Goal: Task Accomplishment & Management: Complete application form

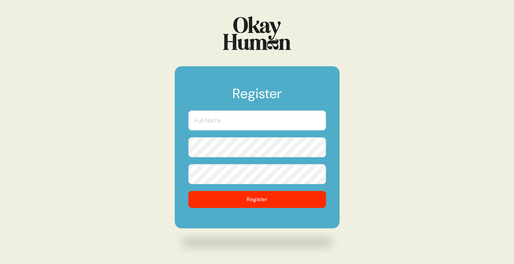
click at [276, 123] on input "text" at bounding box center [258, 121] width 138 height 20
click at [313, 89] on h1 "Register" at bounding box center [258, 97] width 138 height 20
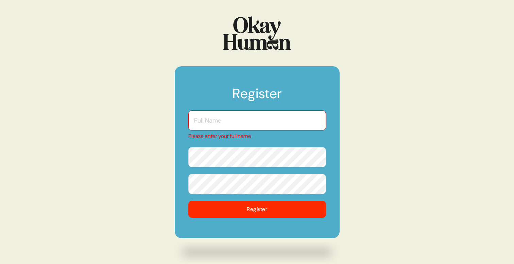
click at [271, 118] on input "text" at bounding box center [258, 121] width 138 height 20
type input "[PERSON_NAME]"
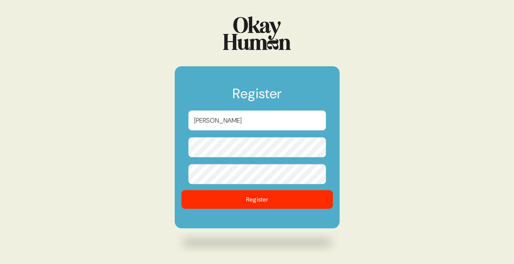
click at [248, 203] on button "Register" at bounding box center [257, 200] width 152 height 19
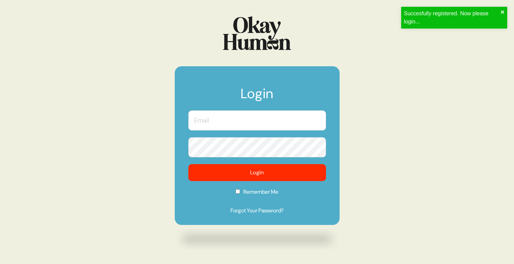
click at [280, 118] on input "text" at bounding box center [258, 121] width 138 height 20
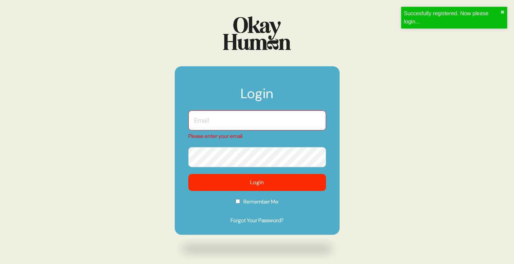
click at [252, 126] on input "text" at bounding box center [258, 121] width 138 height 20
type input "[EMAIL_ADDRESS][PERSON_NAME][DOMAIN_NAME]"
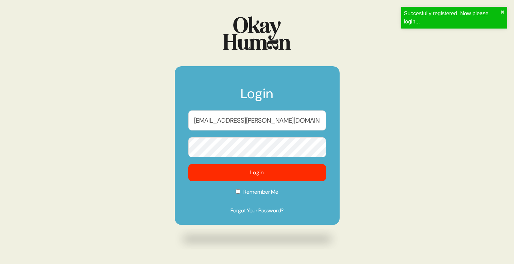
click at [249, 158] on form "Login [EMAIL_ADDRESS][PERSON_NAME][DOMAIN_NAME] Login Remember Me Forgot Your P…" at bounding box center [257, 145] width 165 height 159
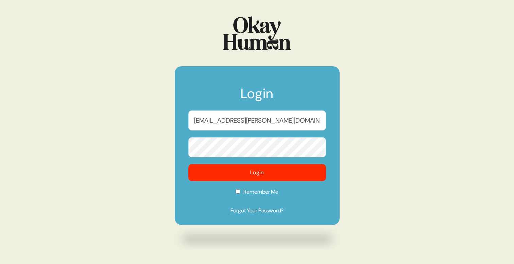
click at [189, 164] on button "Login" at bounding box center [258, 172] width 138 height 17
click at [242, 196] on label "Remember Me" at bounding box center [258, 194] width 138 height 13
click at [240, 194] on input "Remember Me" at bounding box center [238, 192] width 4 height 4
checkbox input "true"
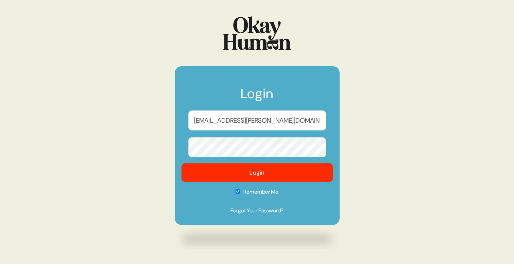
click at [252, 172] on button "Login" at bounding box center [257, 173] width 152 height 19
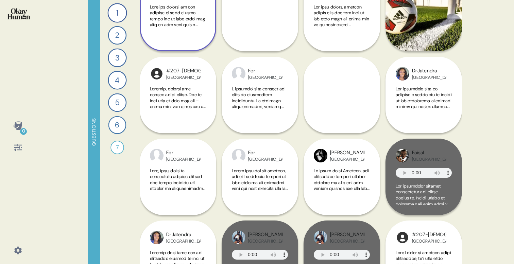
scroll to position [172, 0]
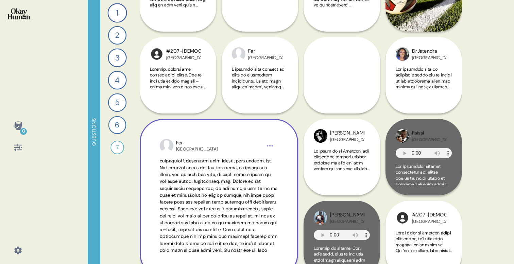
scroll to position [35, 0]
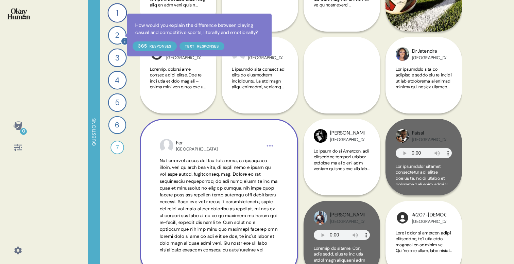
click at [117, 27] on div "2" at bounding box center [117, 35] width 18 height 18
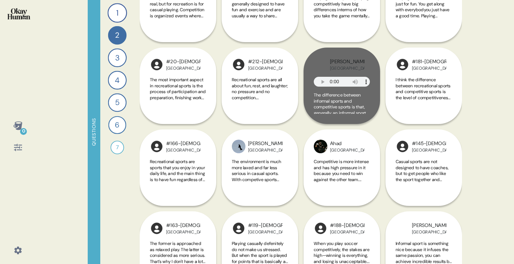
scroll to position [1704, 0]
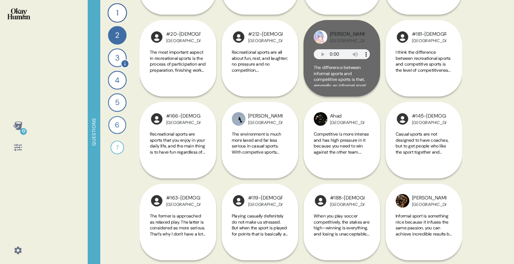
click at [116, 53] on div "3" at bounding box center [117, 57] width 19 height 19
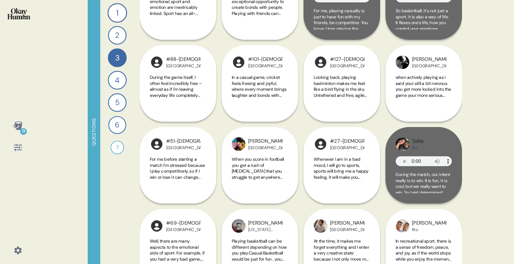
scroll to position [379, 0]
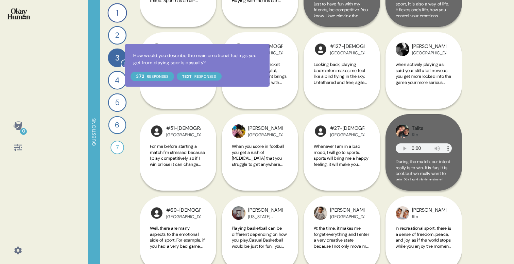
click at [116, 78] on div "4" at bounding box center [117, 80] width 19 height 19
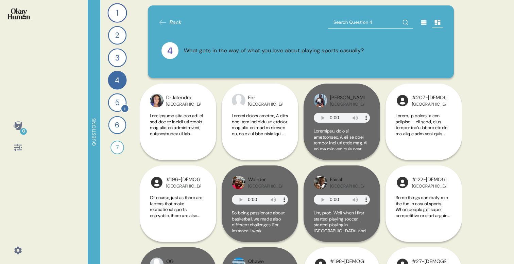
click at [110, 105] on div "5" at bounding box center [117, 103] width 19 height 19
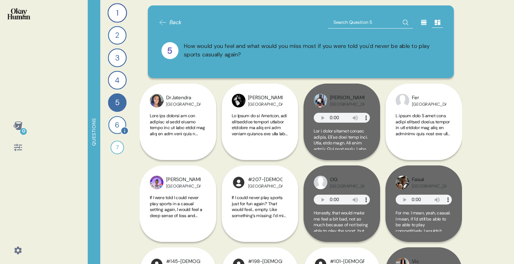
click at [110, 123] on div "6" at bounding box center [118, 125] width 18 height 18
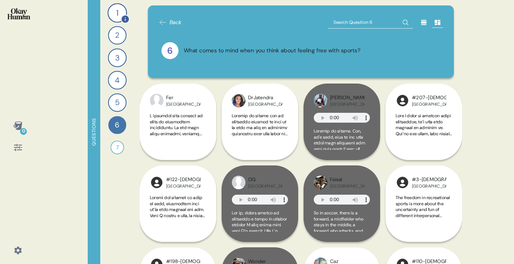
click at [121, 11] on div "1" at bounding box center [117, 12] width 19 height 19
